Goal: Information Seeking & Learning: Check status

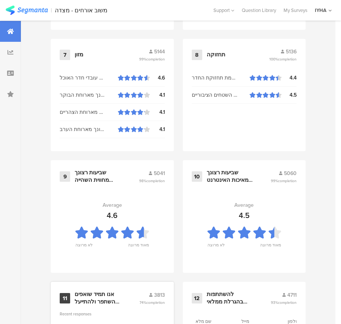
scroll to position [800, 0]
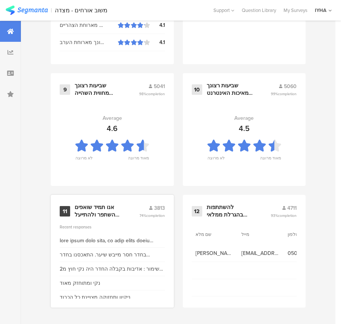
click at [92, 203] on div "11 אנו תמיד שואפים להשתפר ולהתייעל ודעתך חשובה לנו 3813 74% completion Recent r…" at bounding box center [112, 251] width 123 height 113
click at [97, 209] on div "אנו תמיד שואפים להשתפר ולהתייעל ודעתך חשובה לנו" at bounding box center [98, 211] width 47 height 15
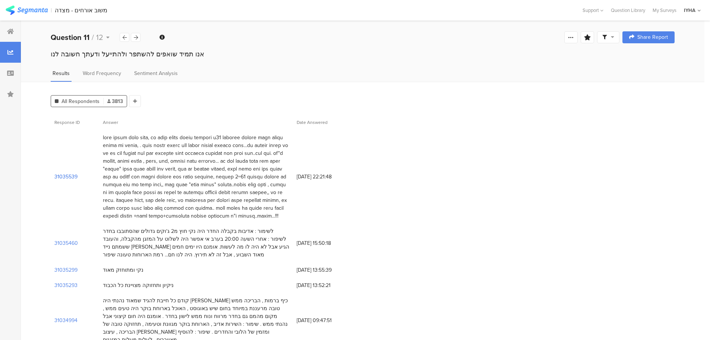
click at [69, 175] on section "31035539" at bounding box center [65, 177] width 23 height 8
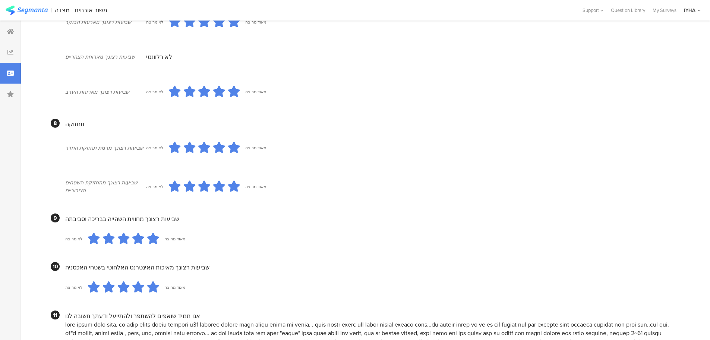
scroll to position [632, 0]
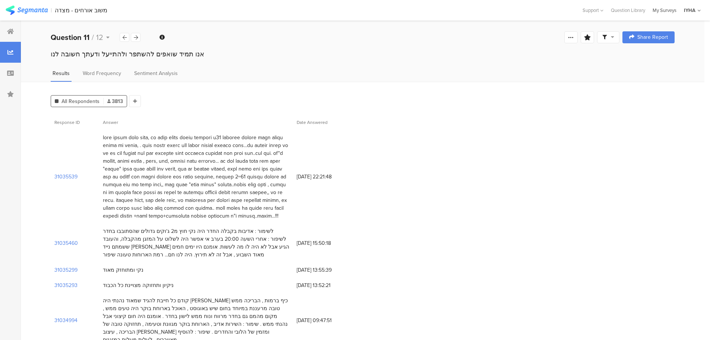
click at [346, 9] on div "My Surveys" at bounding box center [664, 10] width 31 height 7
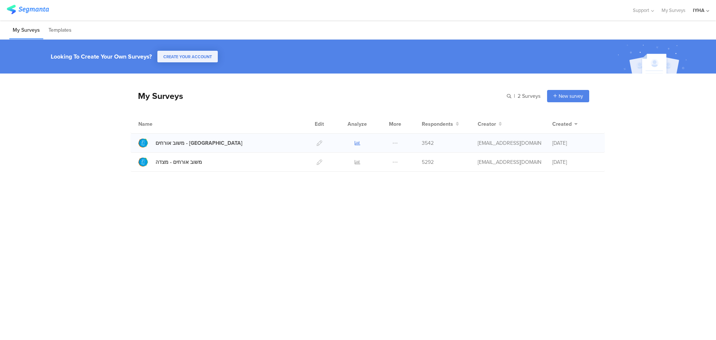
click at [357, 141] on icon at bounding box center [358, 143] width 6 height 6
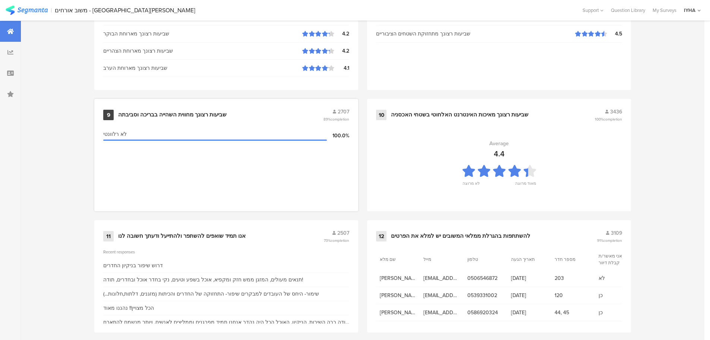
scroll to position [754, 0]
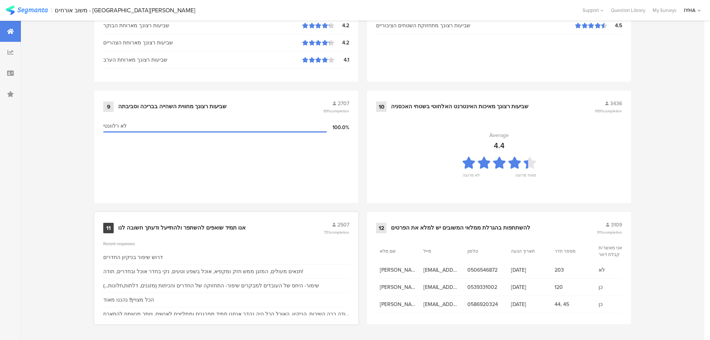
click at [197, 228] on div "אנו תמיד שואפים להשתפר ולהתייעל ודעתך חשובה לנו" at bounding box center [181, 227] width 127 height 7
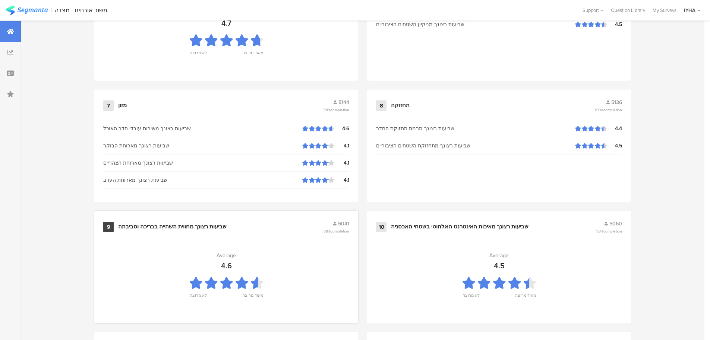
scroll to position [754, 0]
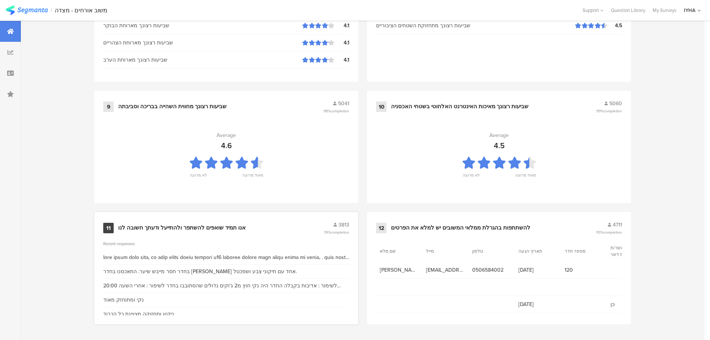
click at [180, 225] on div "אנו תמיד שואפים להשתפר ולהתייעל ודעתך חשובה לנו" at bounding box center [181, 227] width 127 height 7
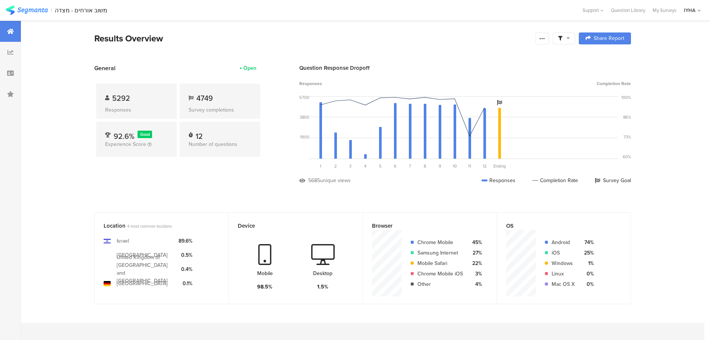
scroll to position [754, 0]
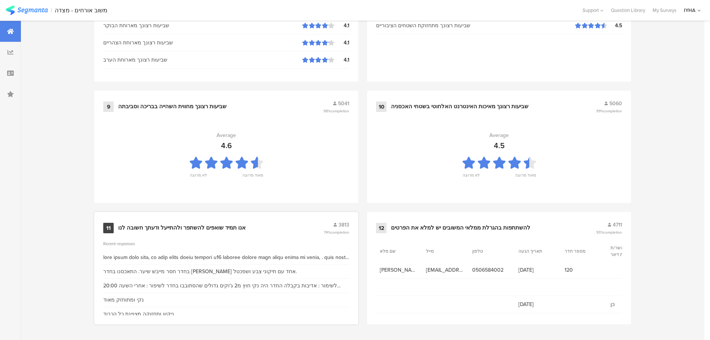
click at [225, 224] on div "אנו תמיד שואפים להשתפר ולהתייעל ודעתך חשובה לנו" at bounding box center [181, 227] width 127 height 7
